Goal: Find specific page/section: Locate a particular part of the current website

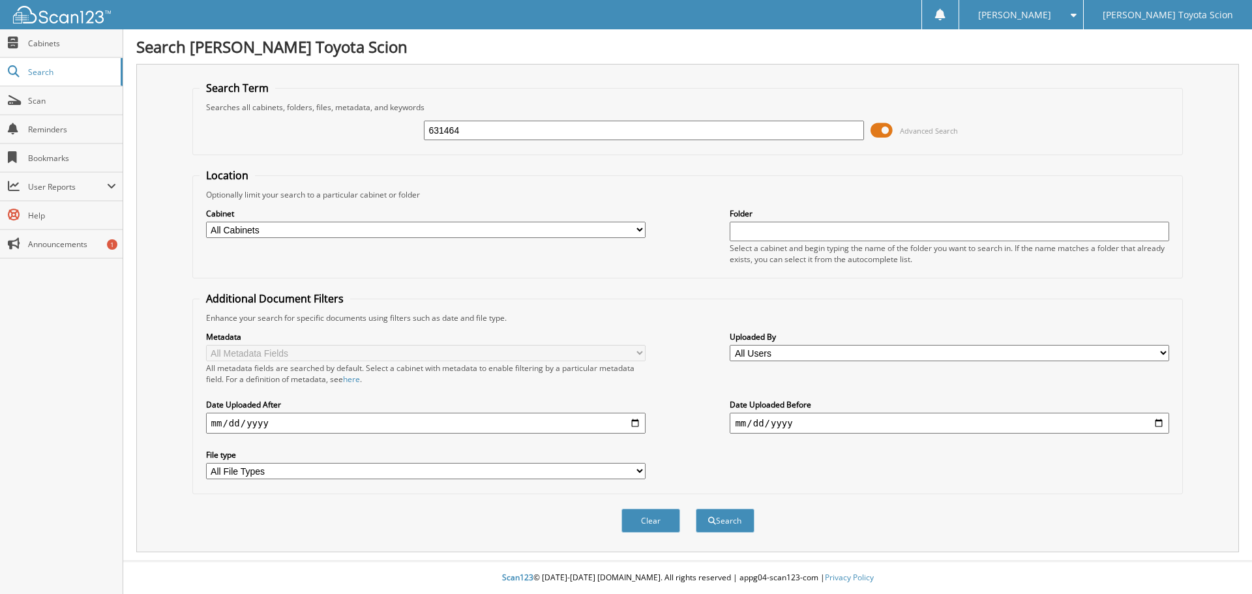
type input "631464"
click at [696, 509] on button "Search" at bounding box center [725, 521] width 59 height 24
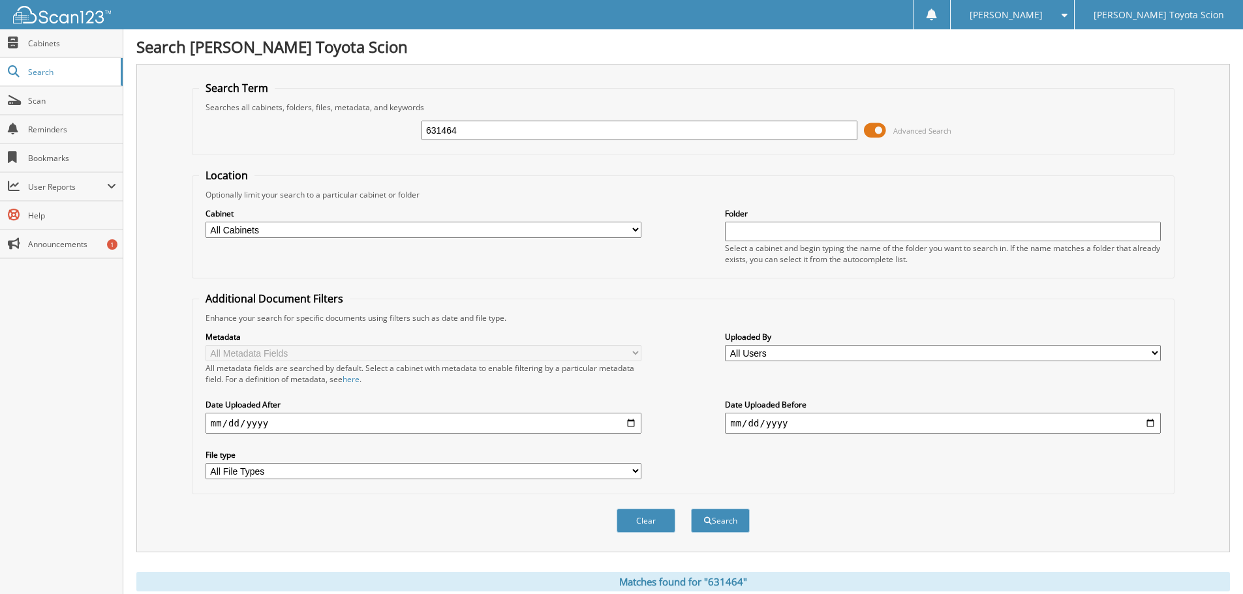
click at [473, 130] on input "631464" at bounding box center [639, 131] width 436 height 20
type input "6"
type input "6321464"
click at [691, 509] on button "Search" at bounding box center [720, 521] width 59 height 24
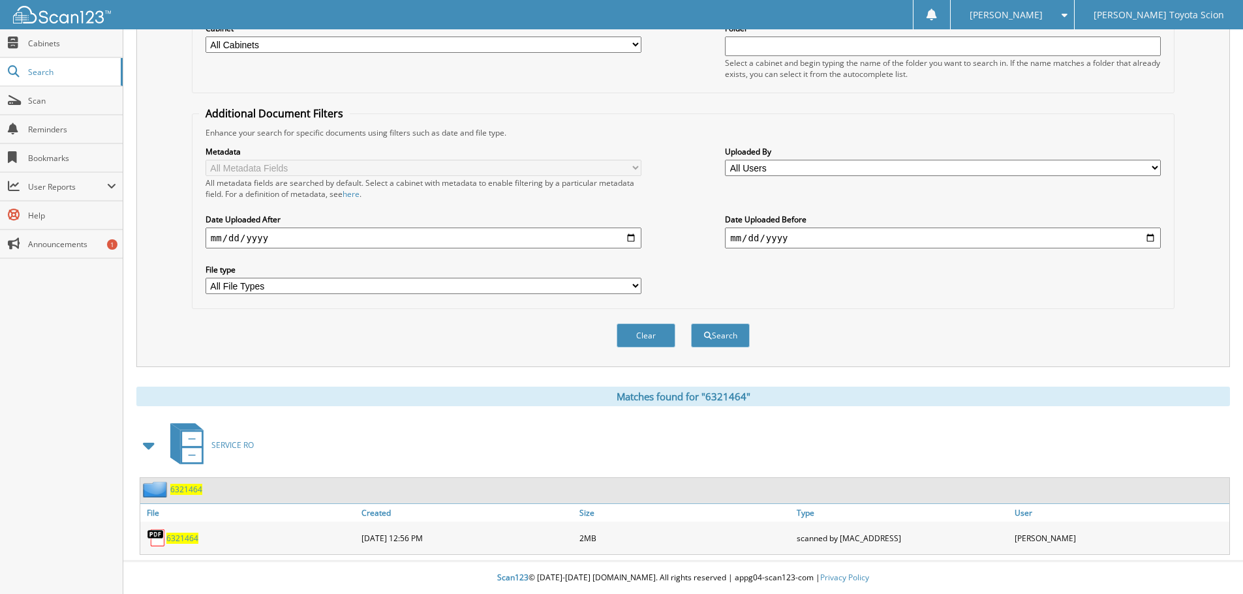
scroll to position [186, 0]
click at [183, 541] on span "6321464" at bounding box center [182, 538] width 32 height 11
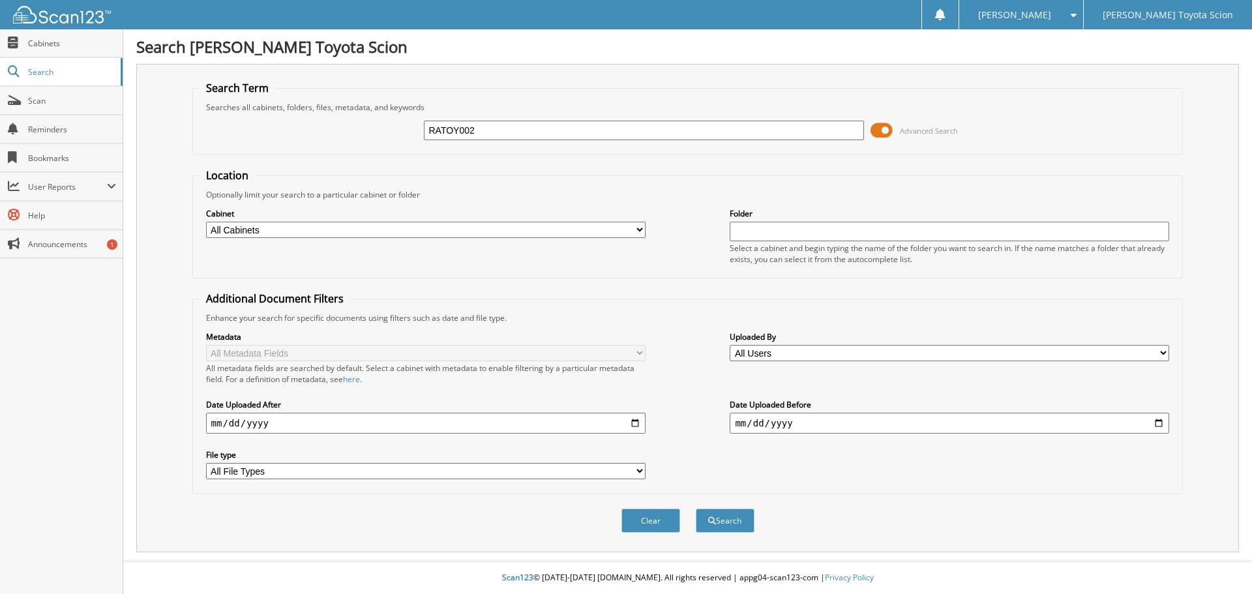
type input "RATOY002"
click at [696, 509] on button "Search" at bounding box center [725, 521] width 59 height 24
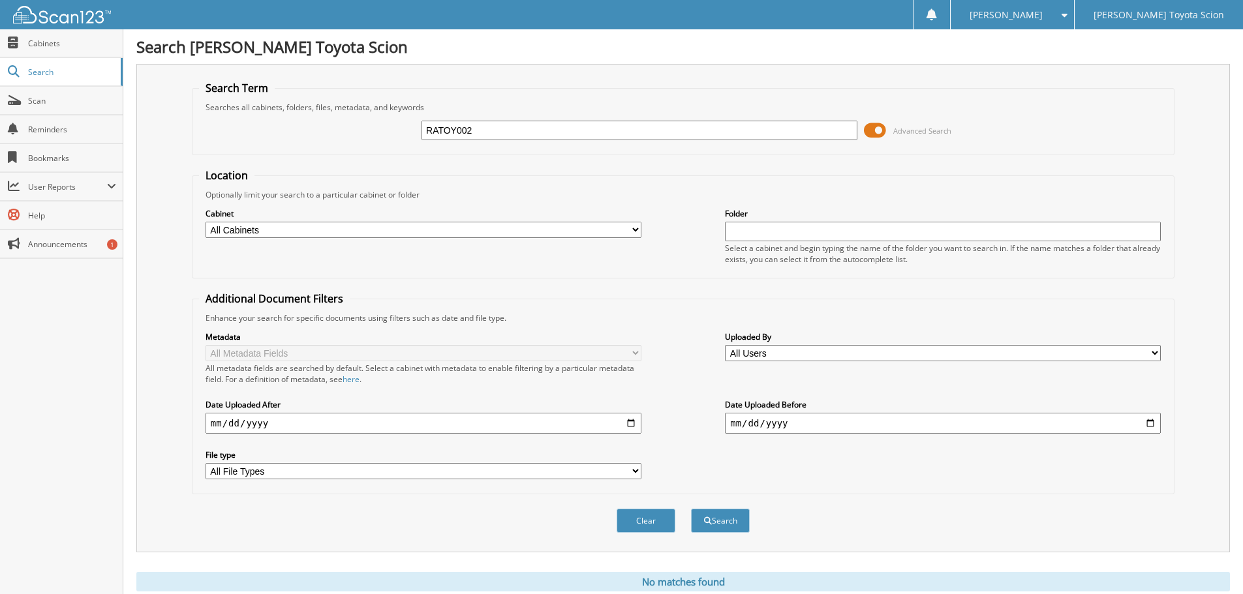
click at [461, 129] on input "RATOY002" at bounding box center [639, 131] width 436 height 20
type input "RATOY1002"
click at [691, 509] on button "Search" at bounding box center [720, 521] width 59 height 24
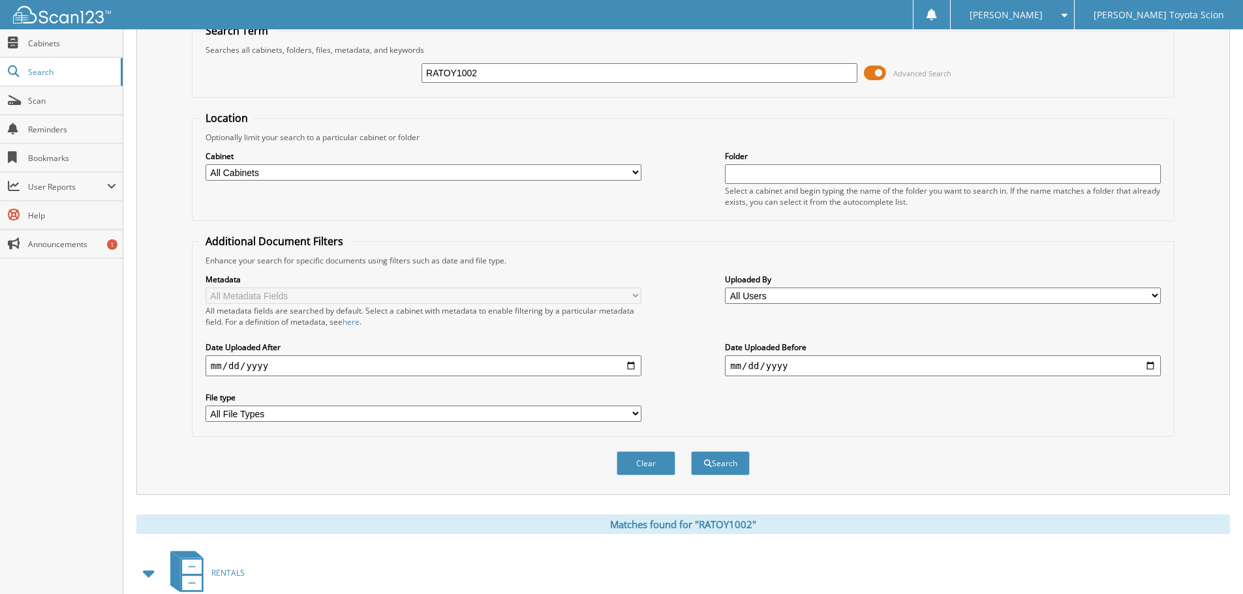
scroll to position [186, 0]
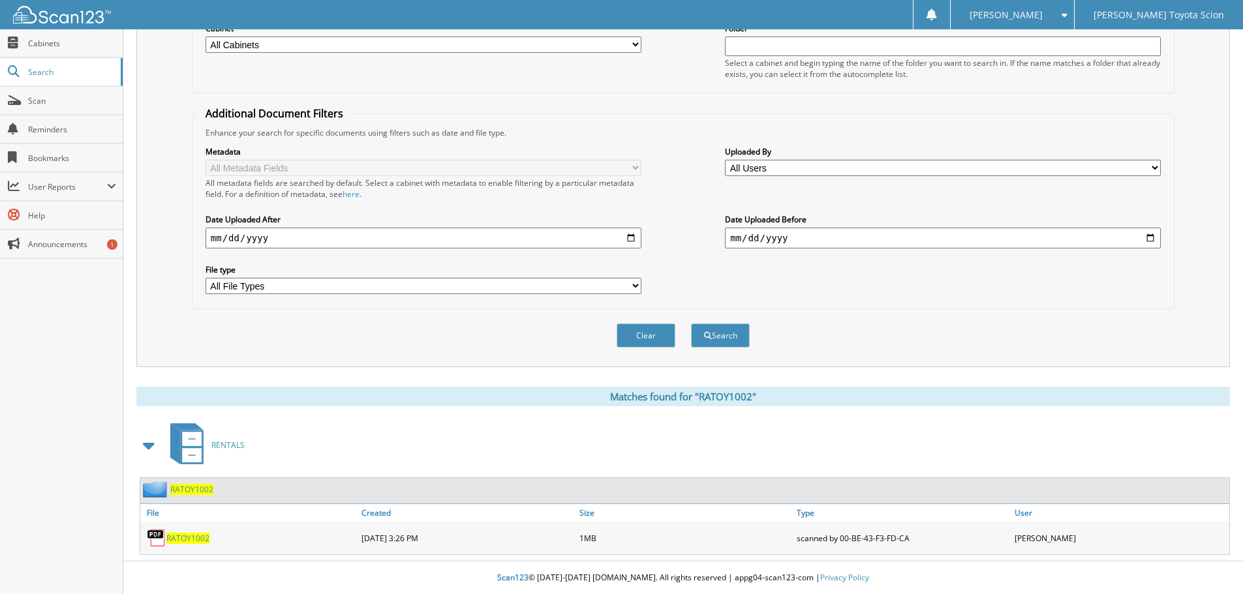
click at [181, 537] on span "RATOY1002" at bounding box center [187, 538] width 43 height 11
